Goal: Task Accomplishment & Management: Manage account settings

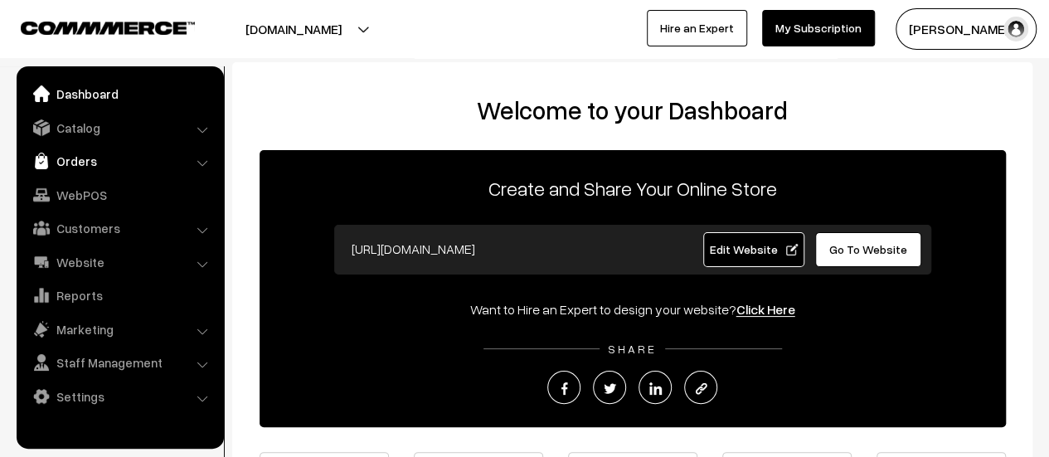
click at [77, 159] on link "Orders" at bounding box center [119, 161] width 197 height 30
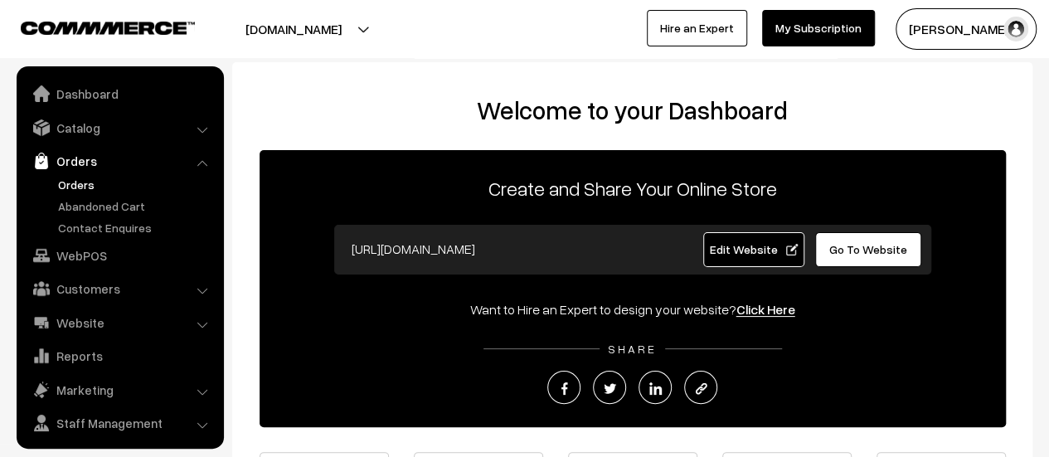
click at [80, 181] on link "Orders" at bounding box center [136, 184] width 164 height 17
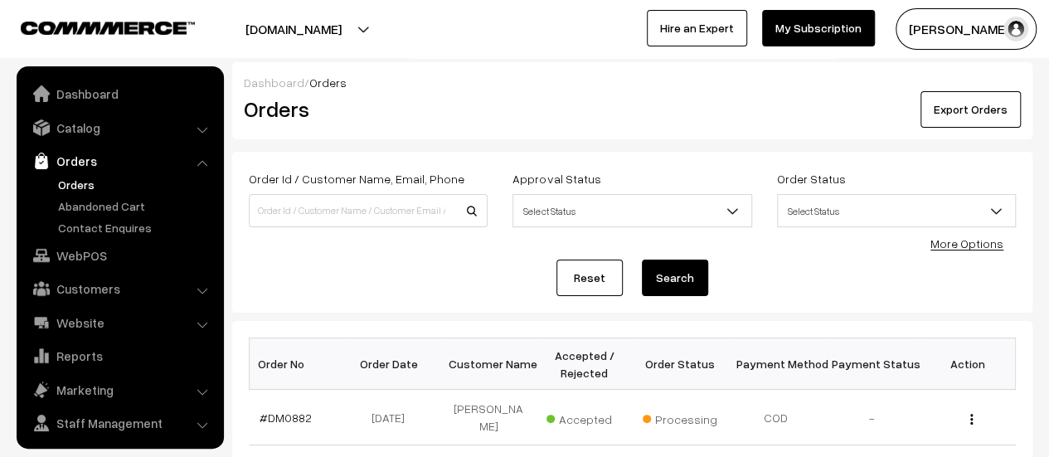
scroll to position [38, 0]
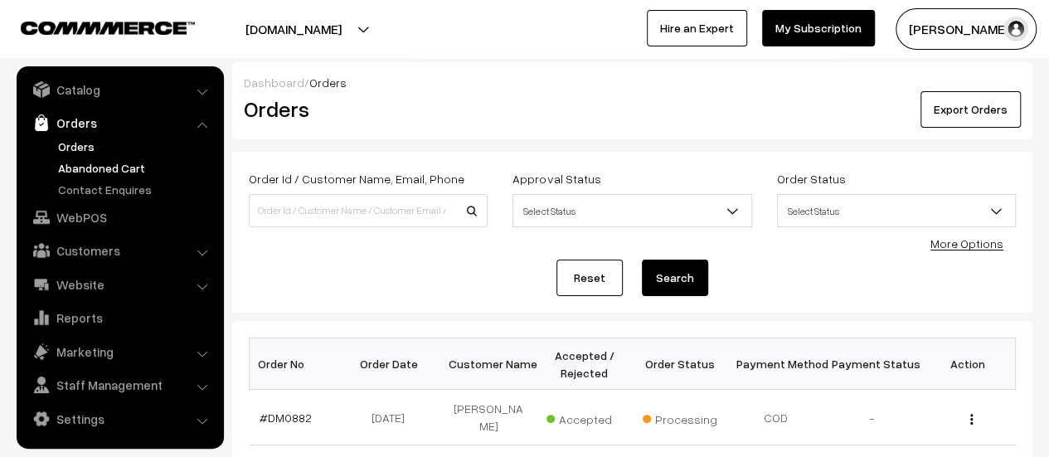
click at [100, 164] on link "Abandoned Cart" at bounding box center [136, 167] width 164 height 17
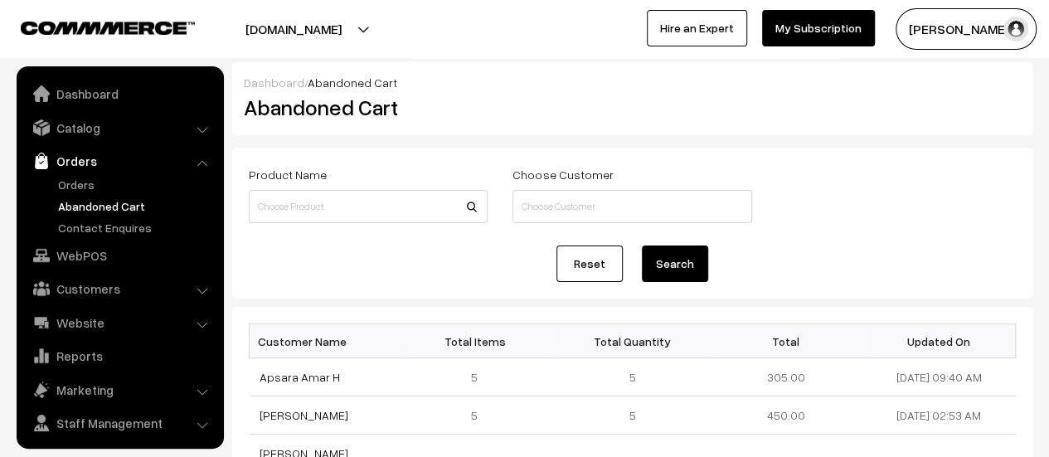
scroll to position [38, 0]
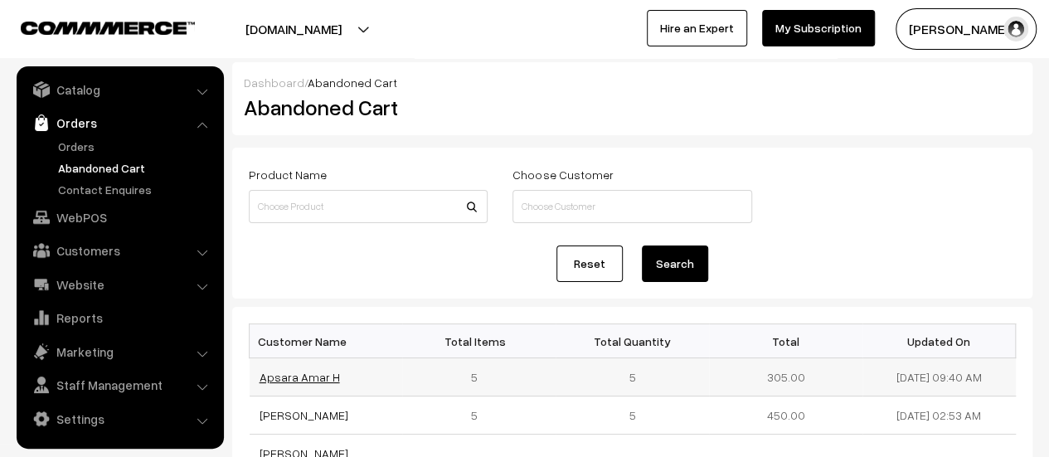
click at [290, 373] on link "Apsara Amar H" at bounding box center [300, 377] width 80 height 14
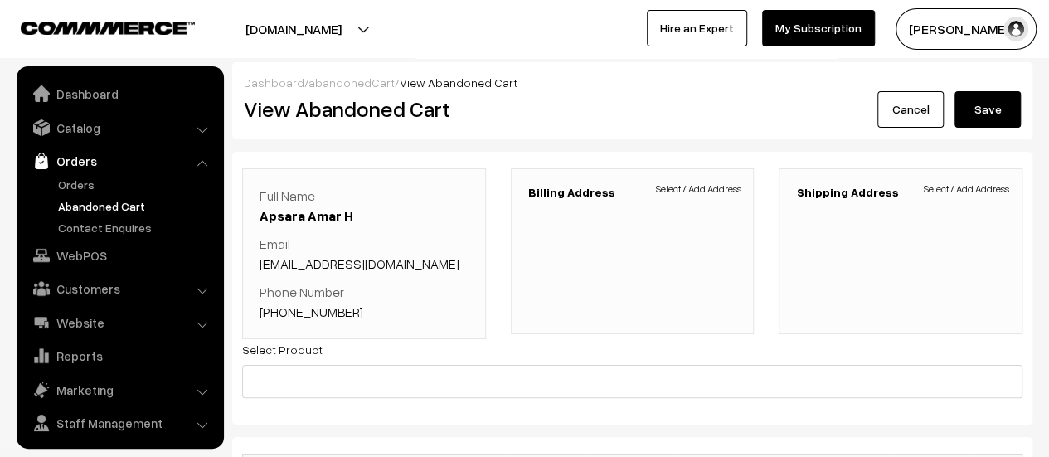
scroll to position [38, 0]
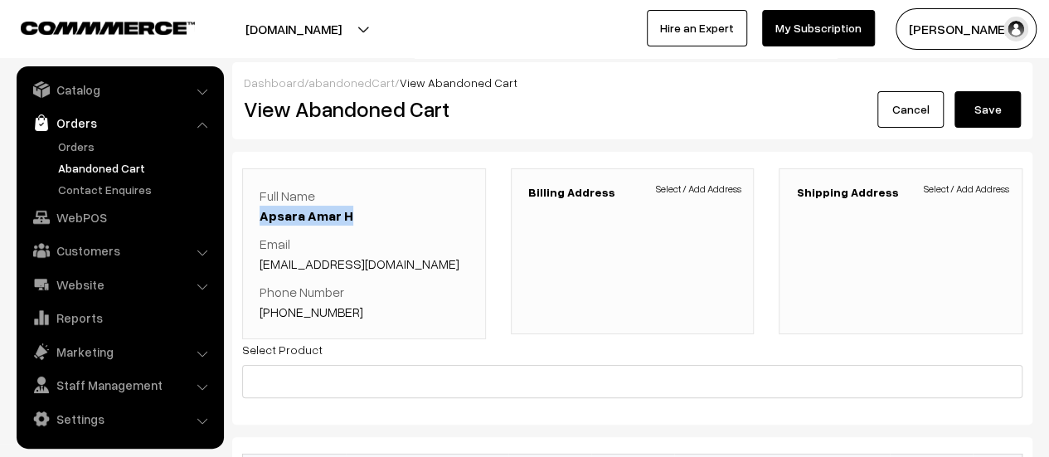
drag, startPoint x: 254, startPoint y: 211, endPoint x: 353, endPoint y: 215, distance: 99.6
click at [353, 215] on div "Full Name Apsara Amar H Email aaappu1@gmail.com Phone Number +91 7338068921" at bounding box center [364, 253] width 244 height 171
copy link "Apsara Amar H"
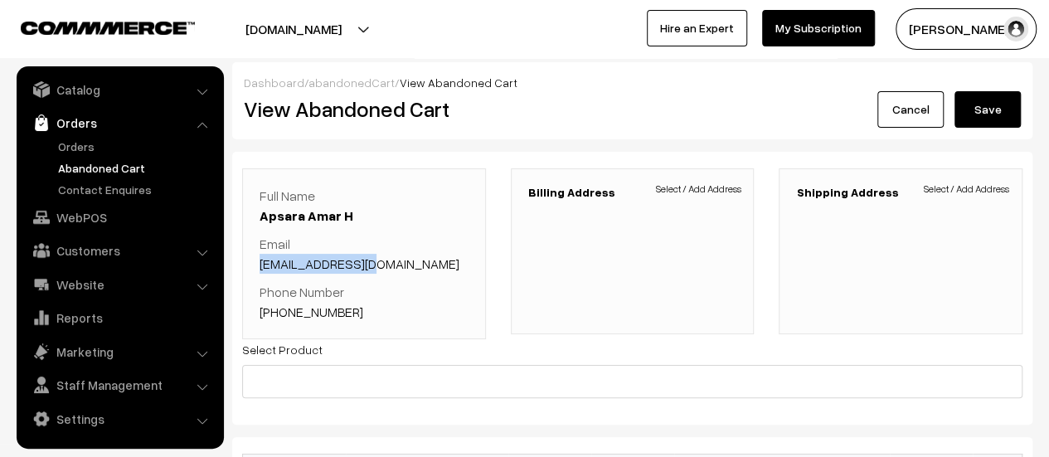
drag, startPoint x: 384, startPoint y: 263, endPoint x: 260, endPoint y: 271, distance: 123.8
click at [260, 271] on p "Email aaappu1@gmail.com" at bounding box center [364, 254] width 209 height 40
copy link "aaappu1@gmail.com"
drag, startPoint x: 354, startPoint y: 309, endPoint x: 284, endPoint y: 313, distance: 70.6
click at [284, 313] on p "Phone Number +91 7338068921" at bounding box center [364, 302] width 209 height 40
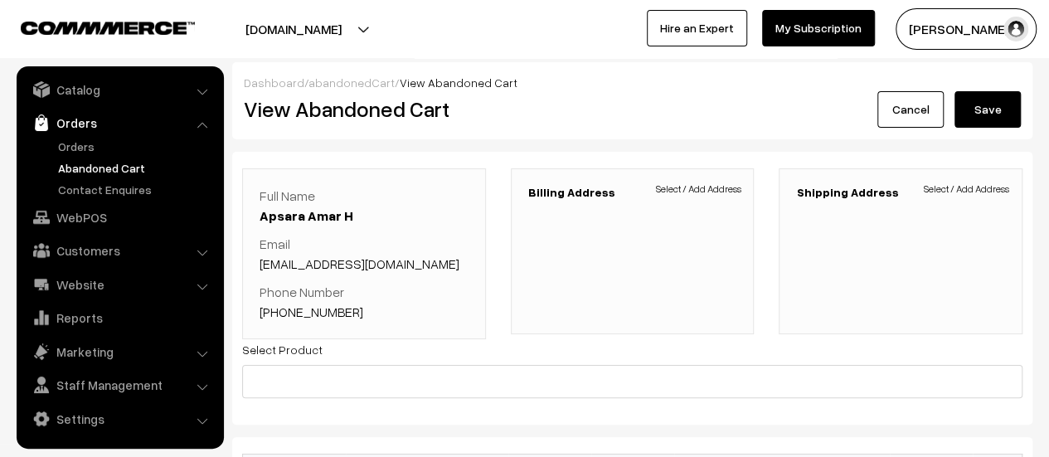
click at [380, 295] on p "Phone Number +91 7338068921" at bounding box center [364, 302] width 209 height 40
drag, startPoint x: 355, startPoint y: 306, endPoint x: 279, endPoint y: 314, distance: 75.9
click at [279, 314] on p "Phone Number +91 7338068921" at bounding box center [364, 302] width 209 height 40
copy link "7338068921"
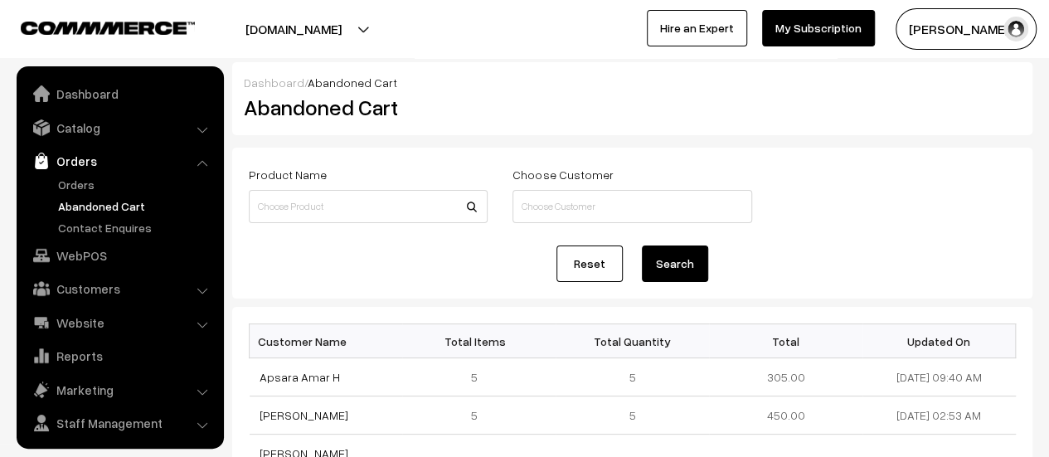
scroll to position [38, 0]
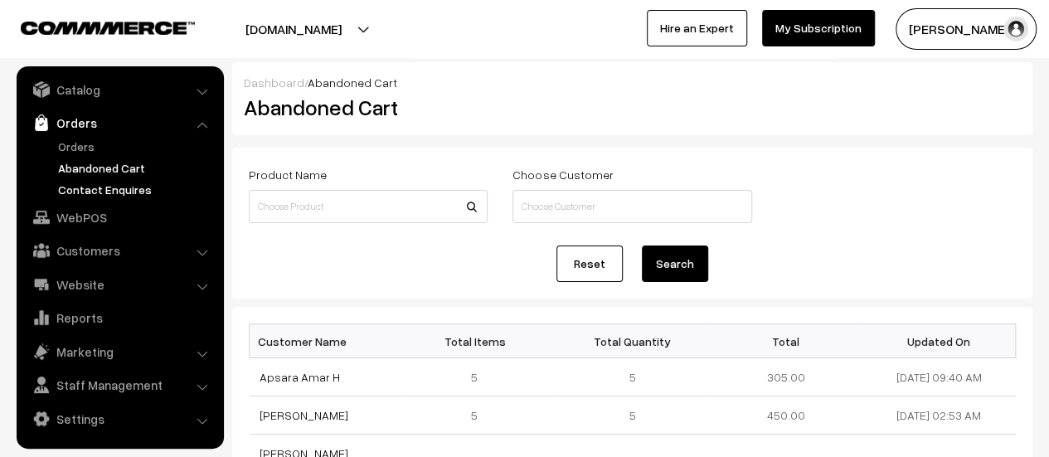
click at [111, 189] on link "Contact Enquires" at bounding box center [136, 189] width 164 height 17
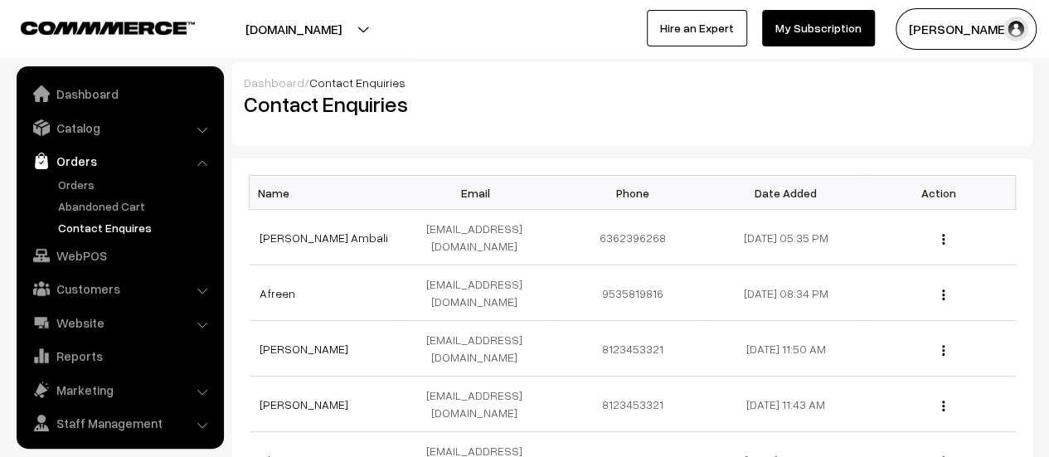
scroll to position [38, 0]
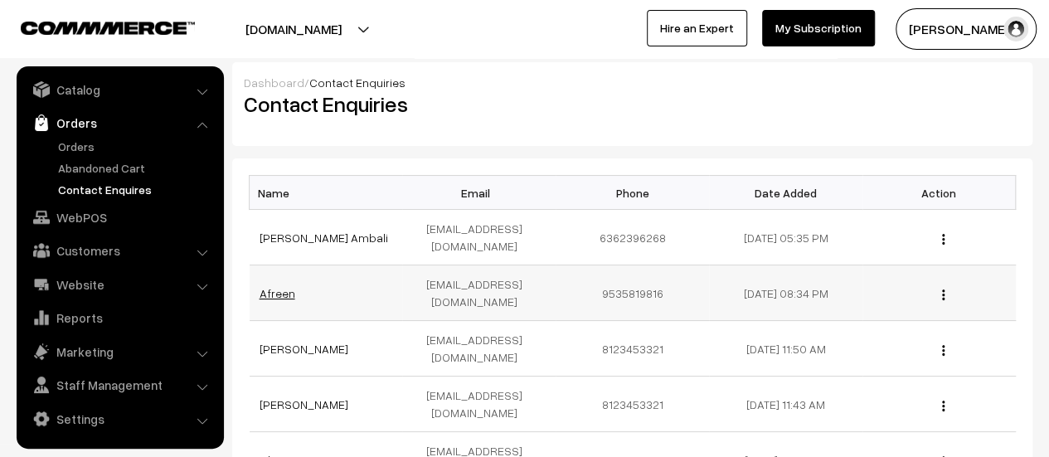
click at [275, 286] on link "Afreen" at bounding box center [278, 293] width 36 height 14
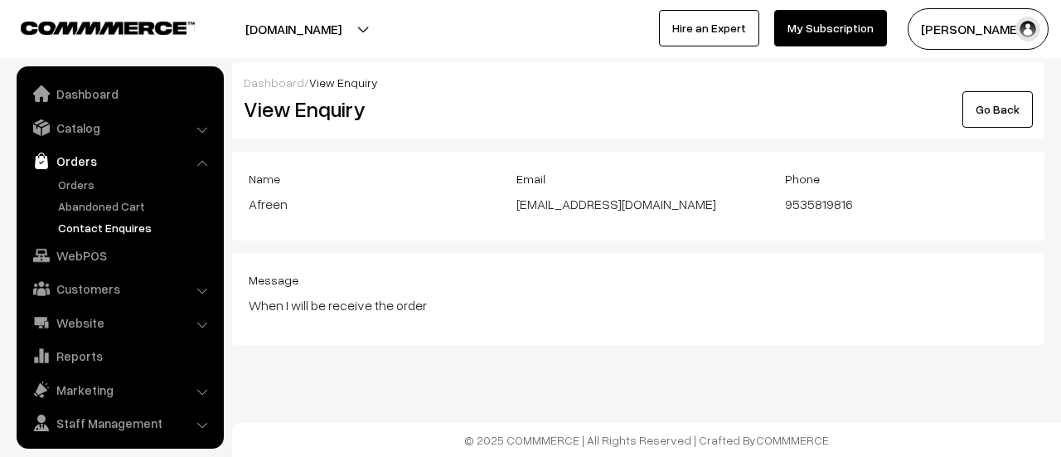
scroll to position [38, 0]
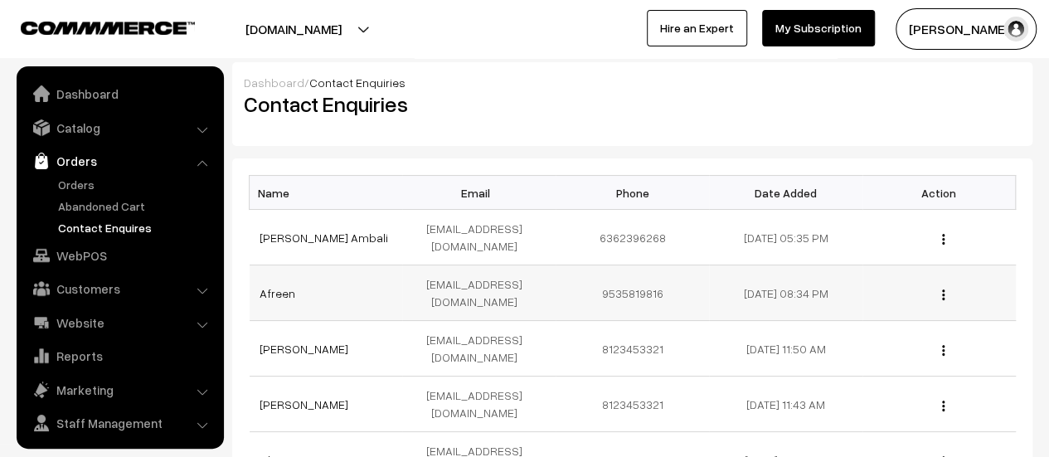
scroll to position [38, 0]
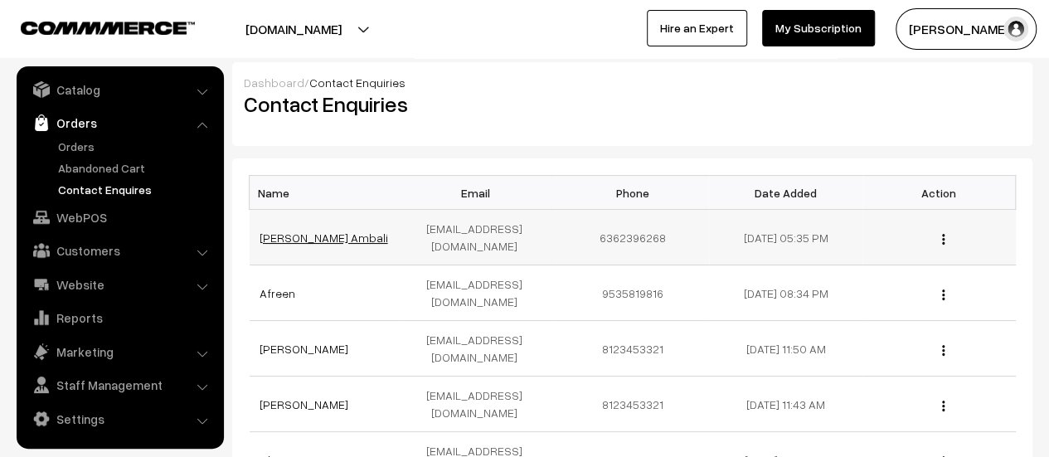
click at [314, 231] on link "[PERSON_NAME] Ambali" at bounding box center [324, 238] width 129 height 14
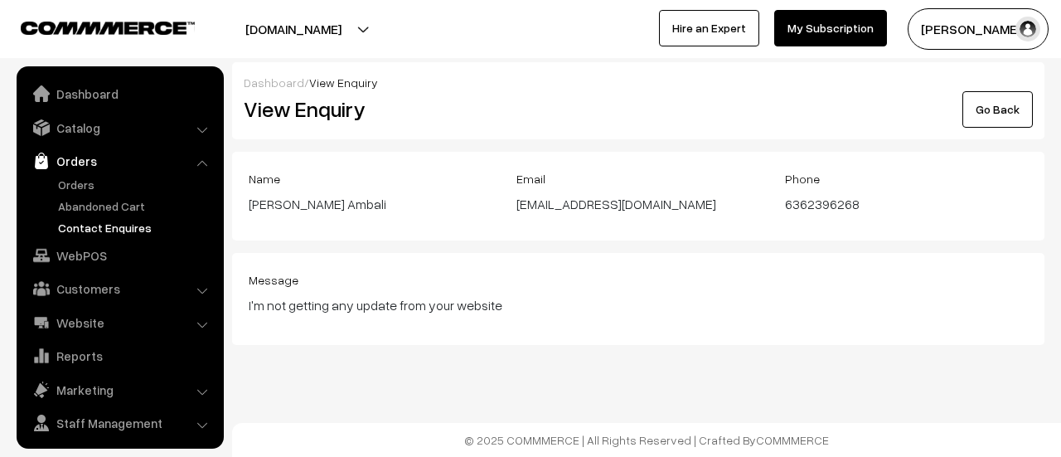
scroll to position [38, 0]
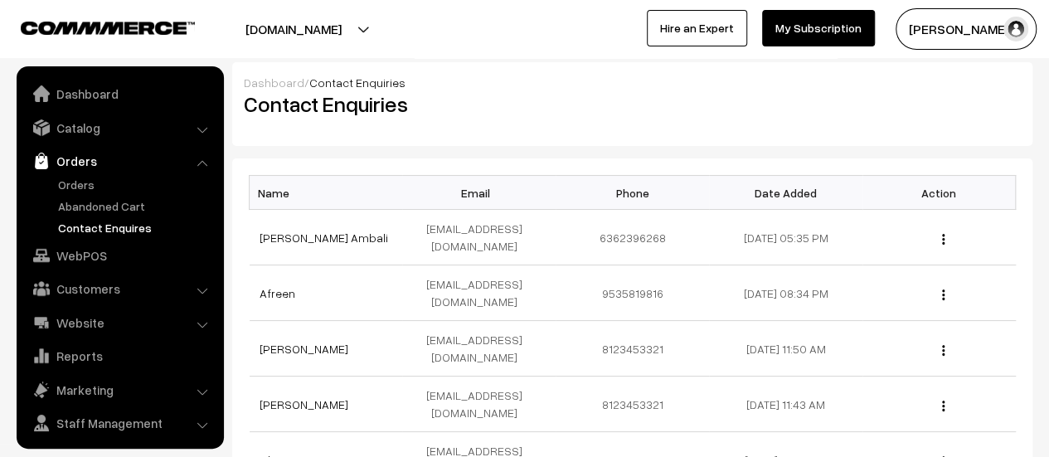
scroll to position [38, 0]
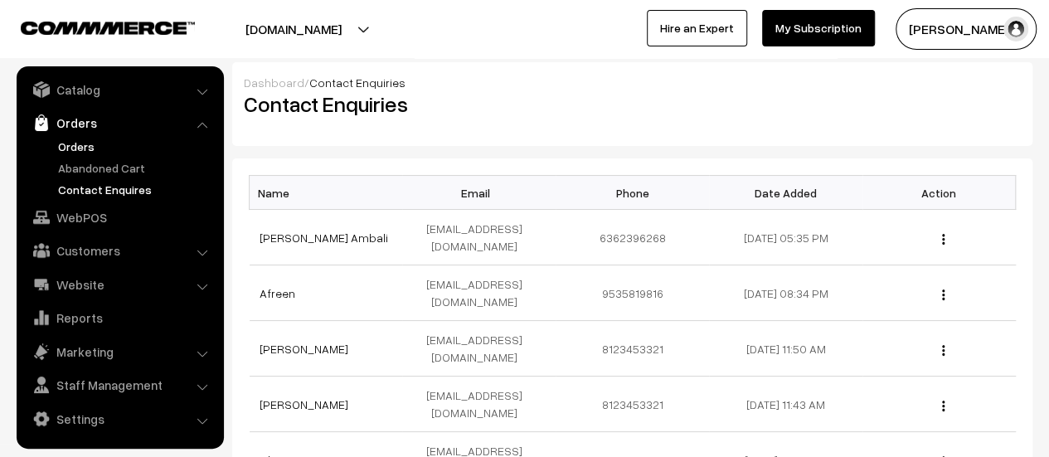
click at [75, 143] on link "Orders" at bounding box center [136, 146] width 164 height 17
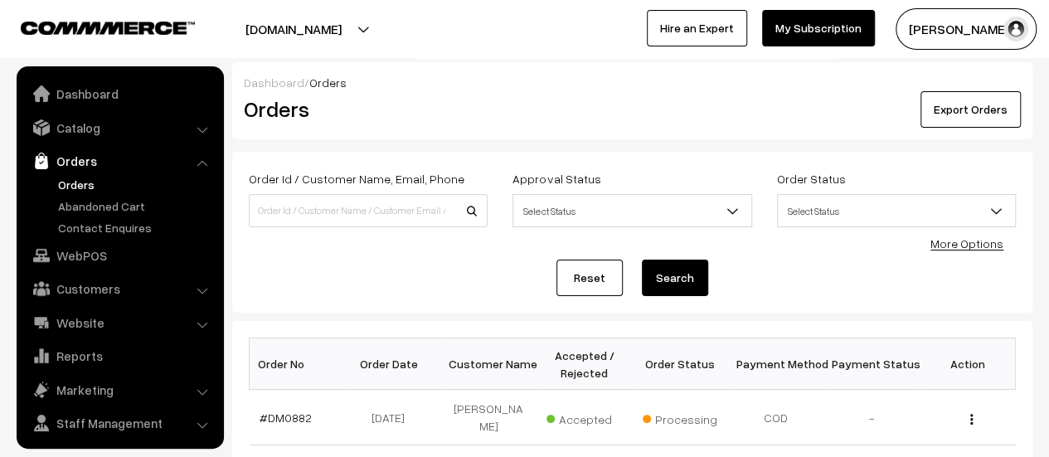
scroll to position [38, 0]
